Goal: Information Seeking & Learning: Find specific page/section

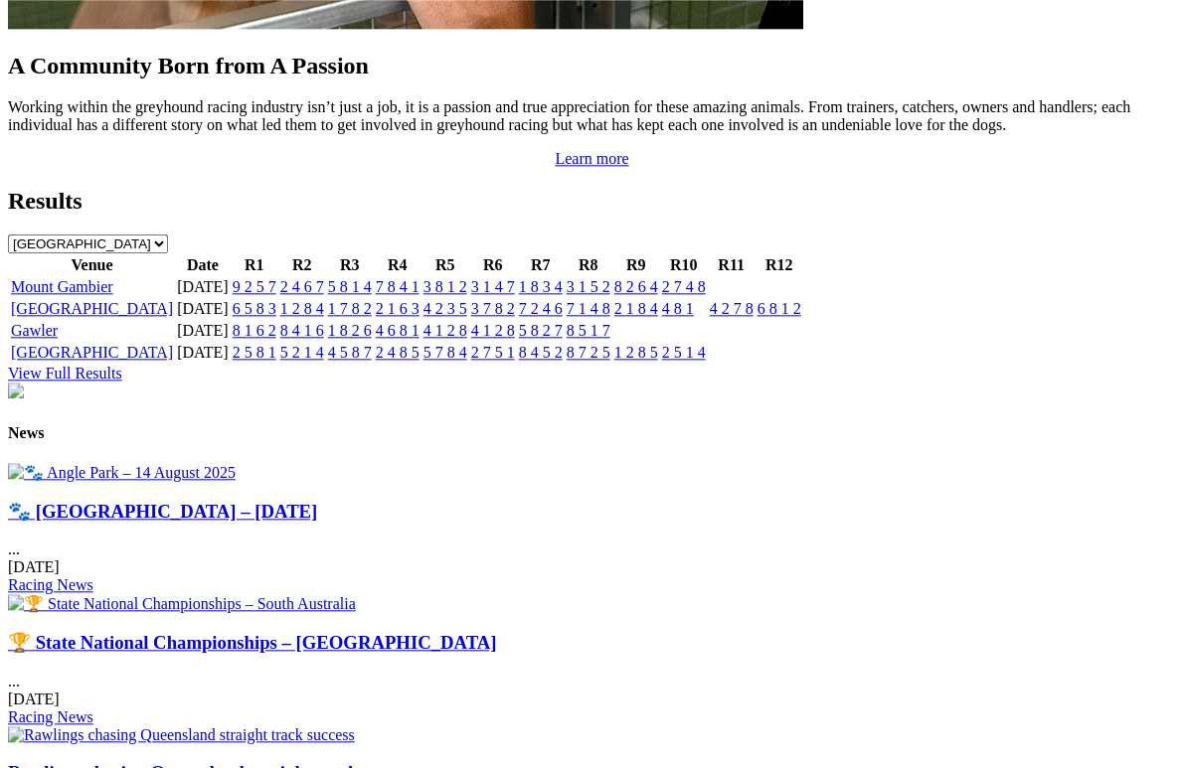
scroll to position [2125, 0]
click at [356, 594] on img at bounding box center [182, 603] width 348 height 19
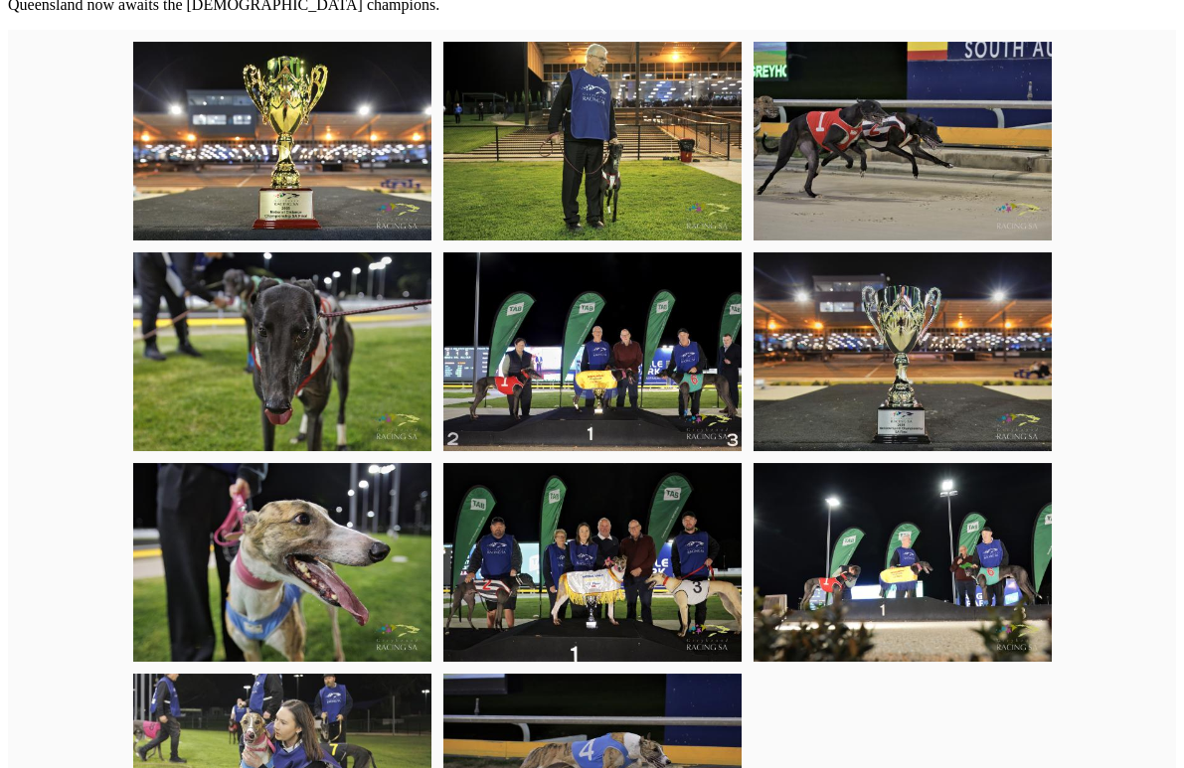
scroll to position [1138, 0]
click at [593, 571] on img at bounding box center [592, 562] width 298 height 199
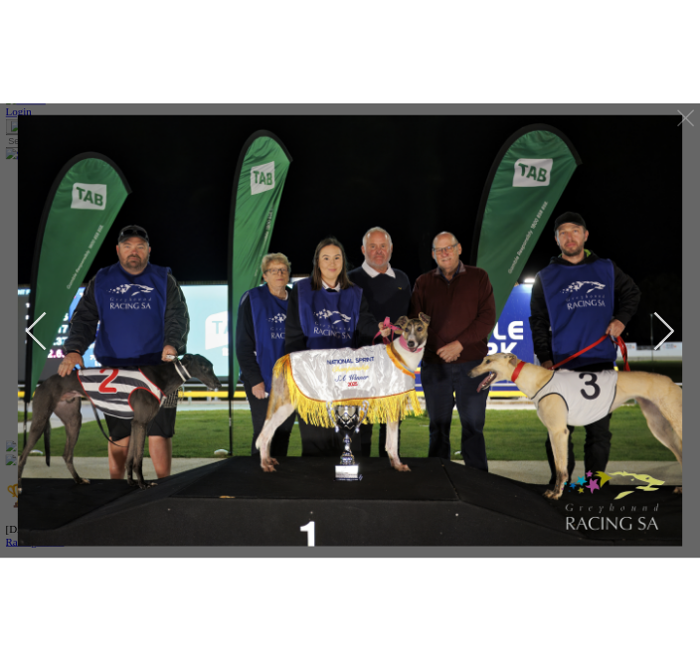
scroll to position [0, 0]
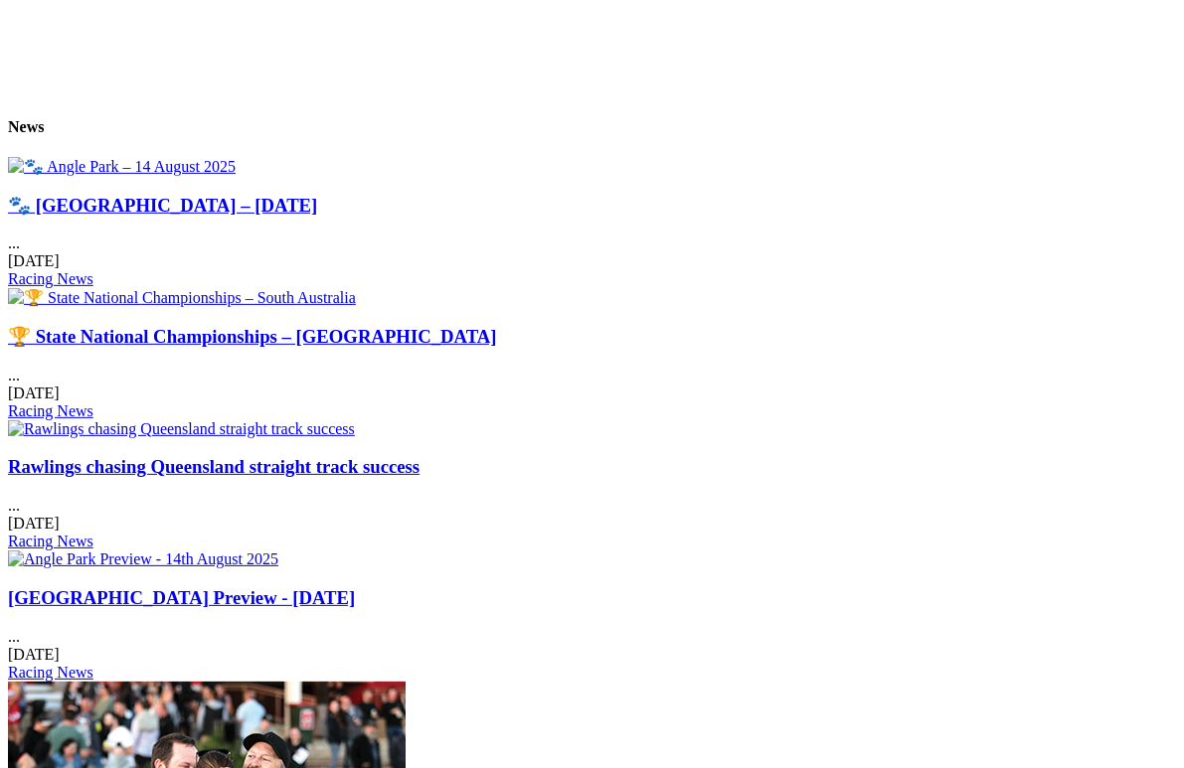
scroll to position [2345, 0]
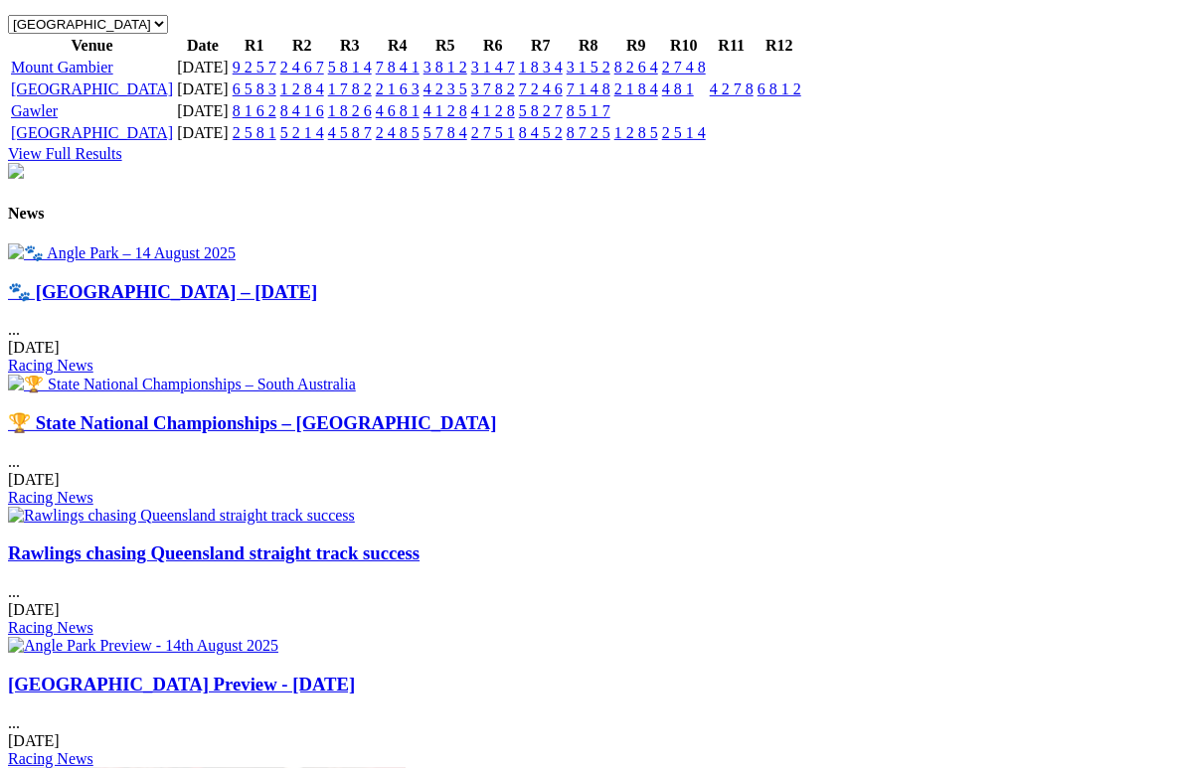
click at [356, 375] on img at bounding box center [182, 384] width 348 height 19
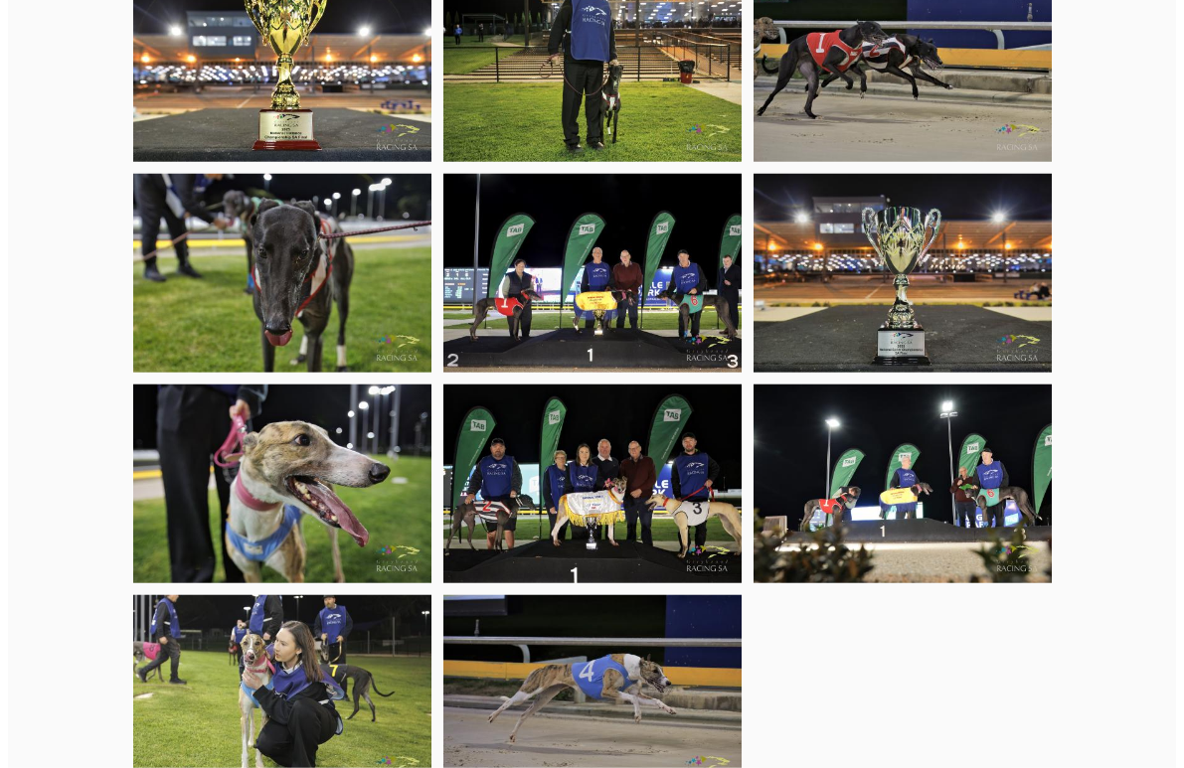
scroll to position [1220, 0]
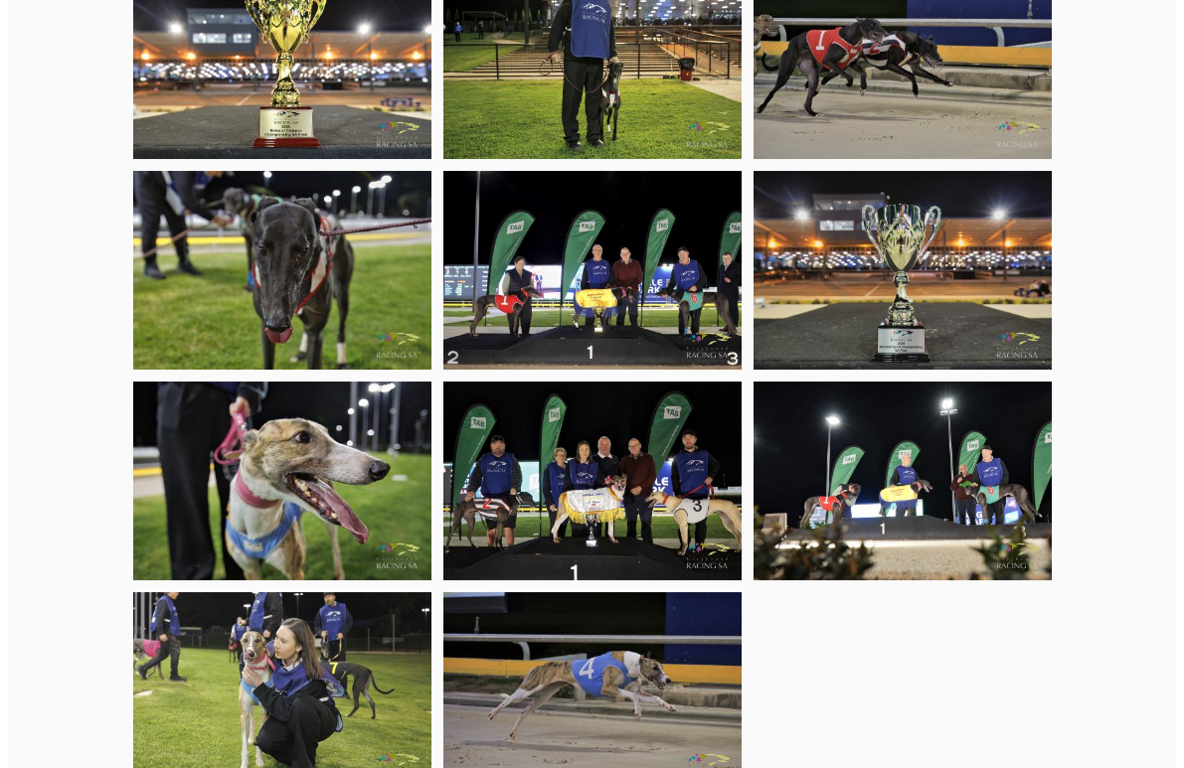
click at [930, 480] on img at bounding box center [902, 481] width 298 height 199
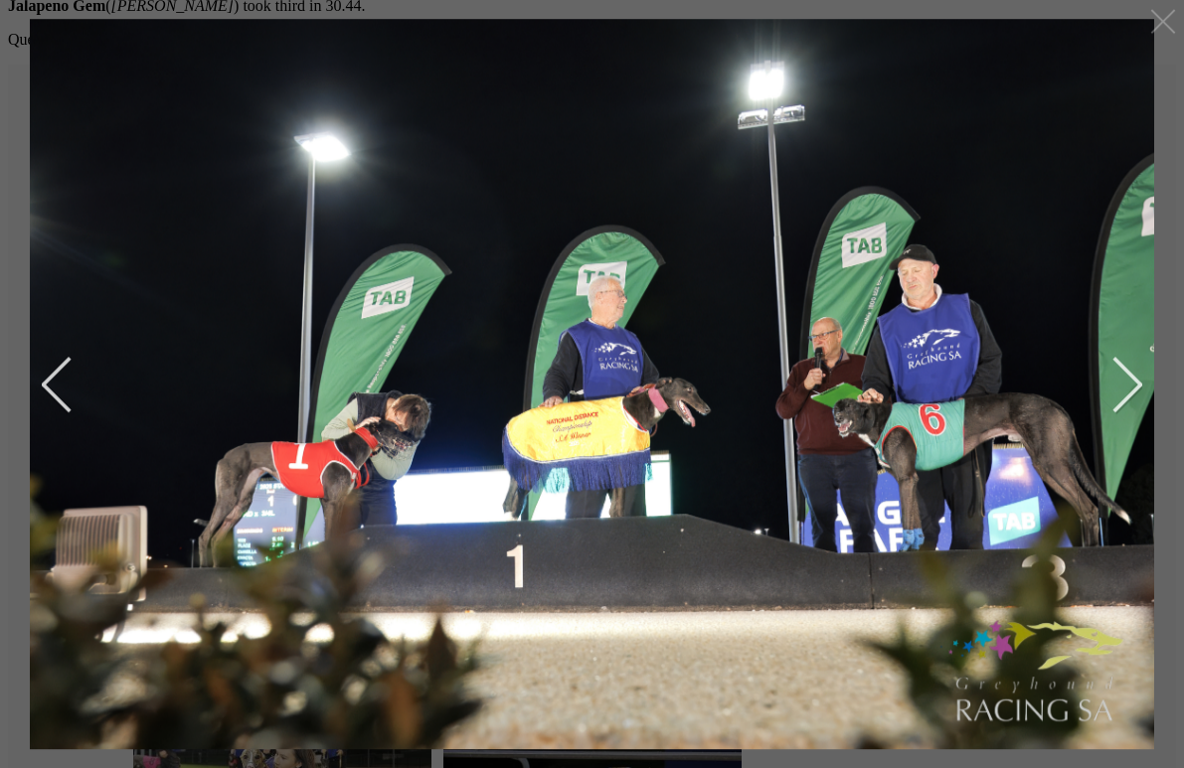
scroll to position [1097, 0]
click at [1133, 376] on img at bounding box center [591, 382] width 1153 height 768
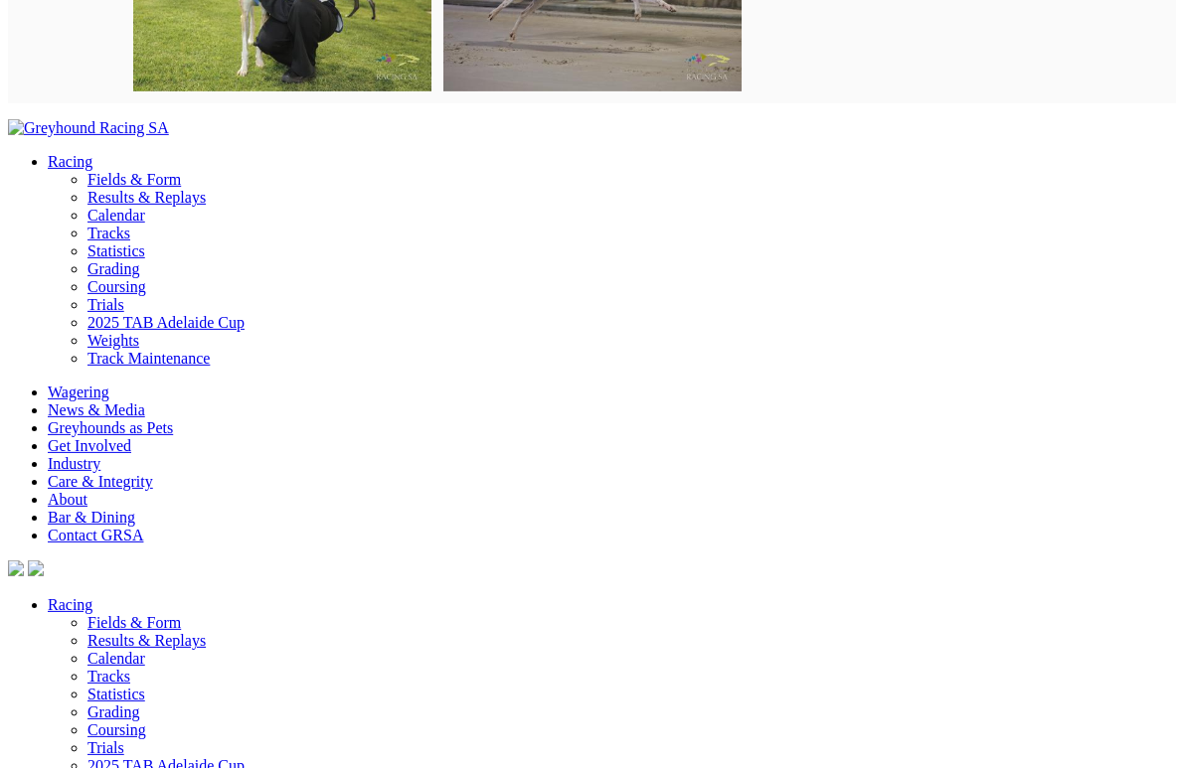
scroll to position [1920, 0]
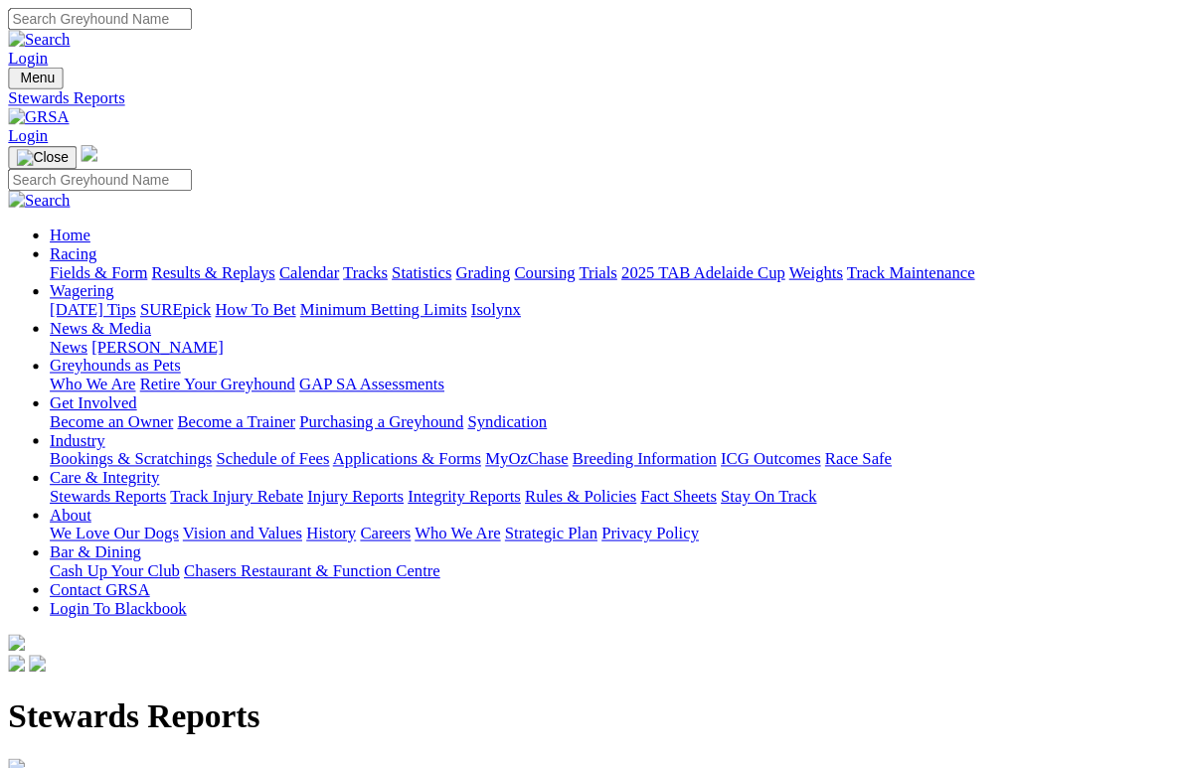
scroll to position [5, 0]
